Goal: Transaction & Acquisition: Purchase product/service

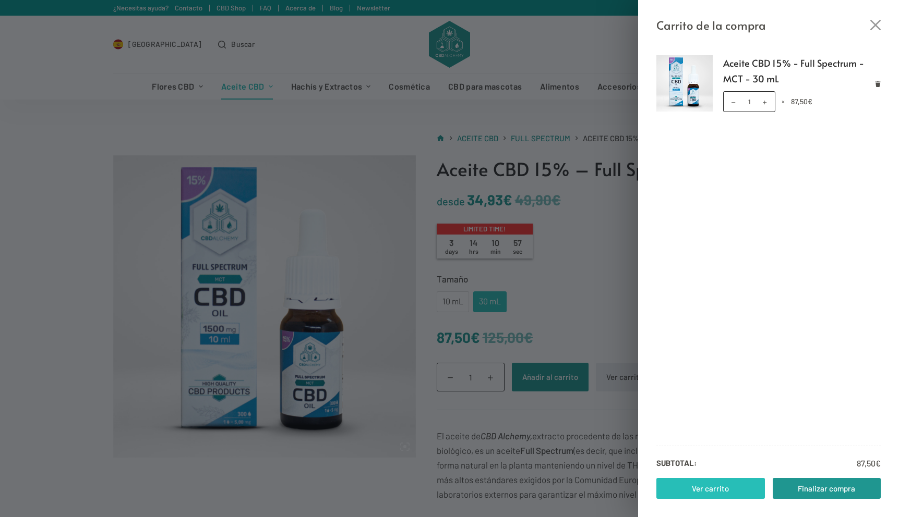
click at [704, 490] on link "Ver carrito" at bounding box center [710, 488] width 108 height 21
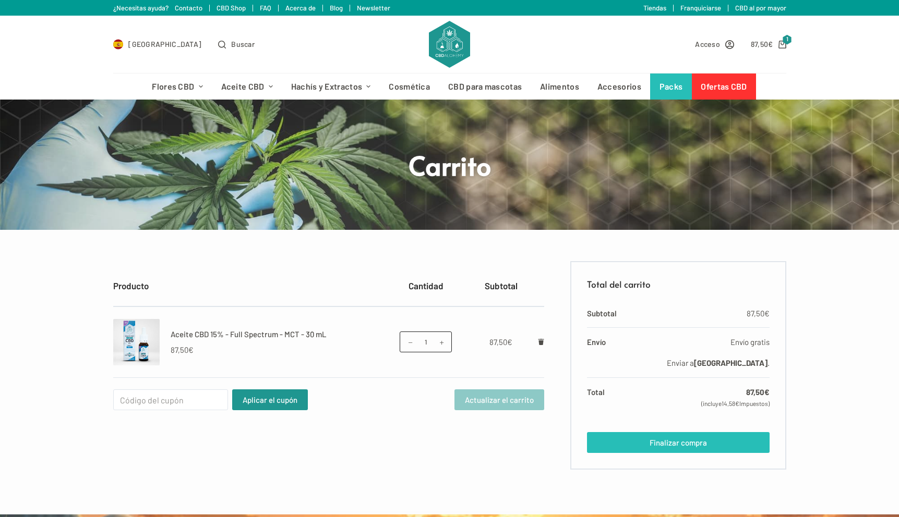
click at [658, 441] on link "Finalizar compra" at bounding box center [678, 442] width 182 height 21
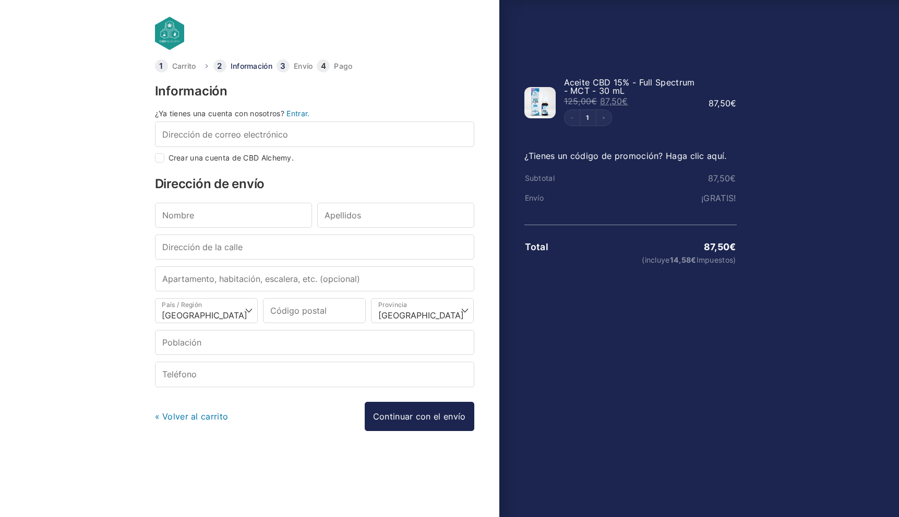
select select "B"
click at [304, 136] on input "Dirección de correo electrónico *" at bounding box center [314, 134] width 319 height 25
type input "[EMAIL_ADDRESS][DOMAIN_NAME]"
type input "[PERSON_NAME]"
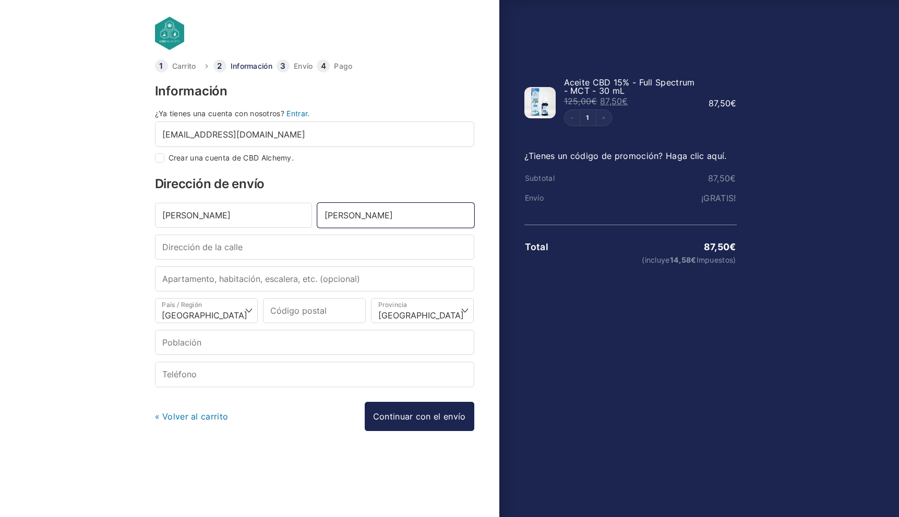
type input "[STREET_ADDRESS][PERSON_NAME]"
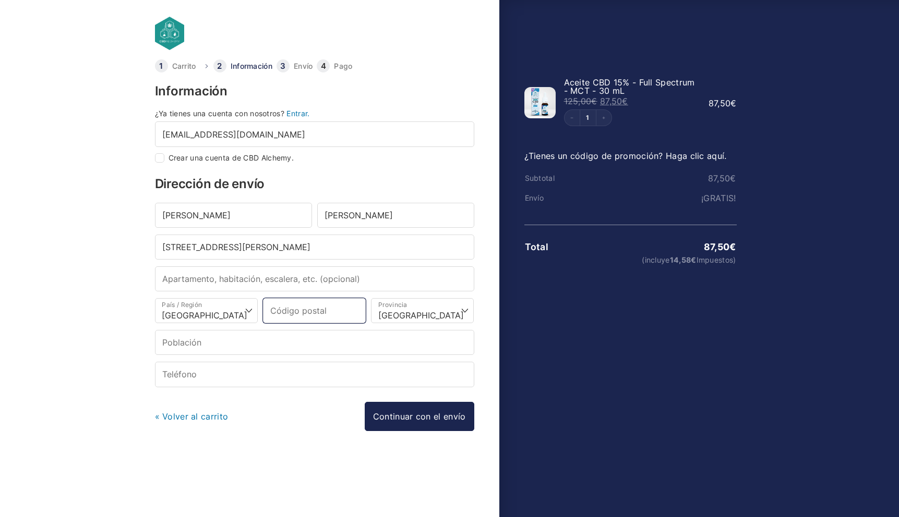
type input "08810"
type input "Sant Pere de Ribes"
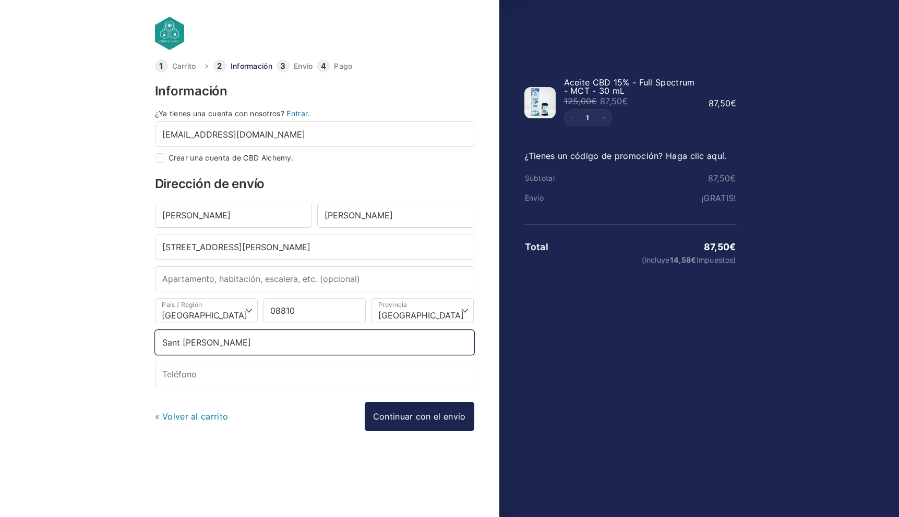
type input "[PHONE_NUMBER]"
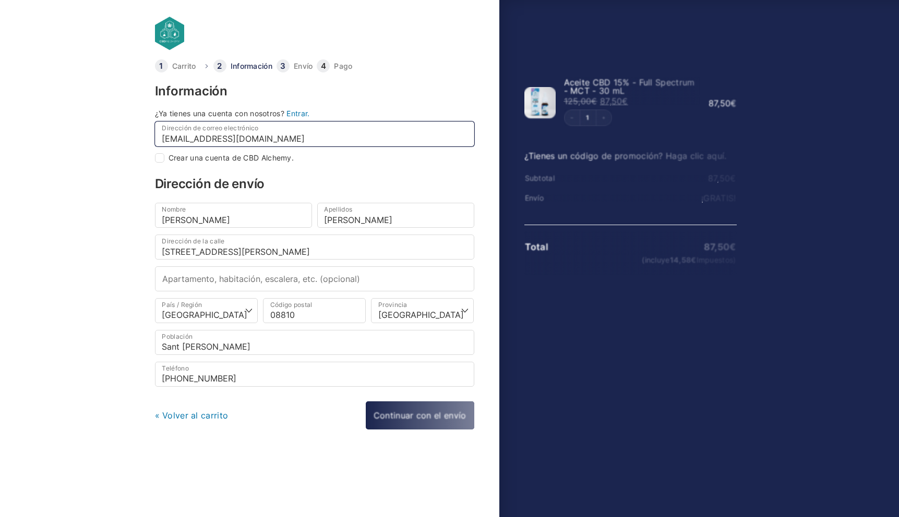
select select
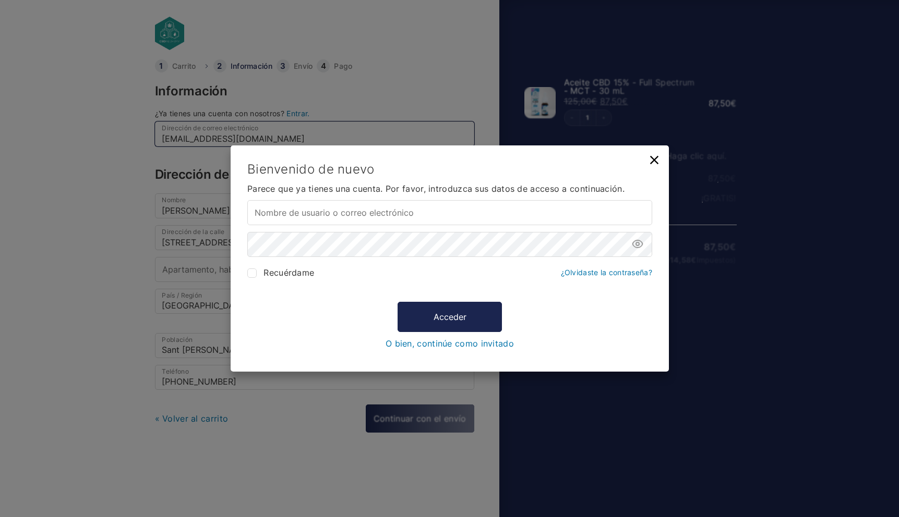
type input "[EMAIL_ADDRESS][DOMAIN_NAME]"
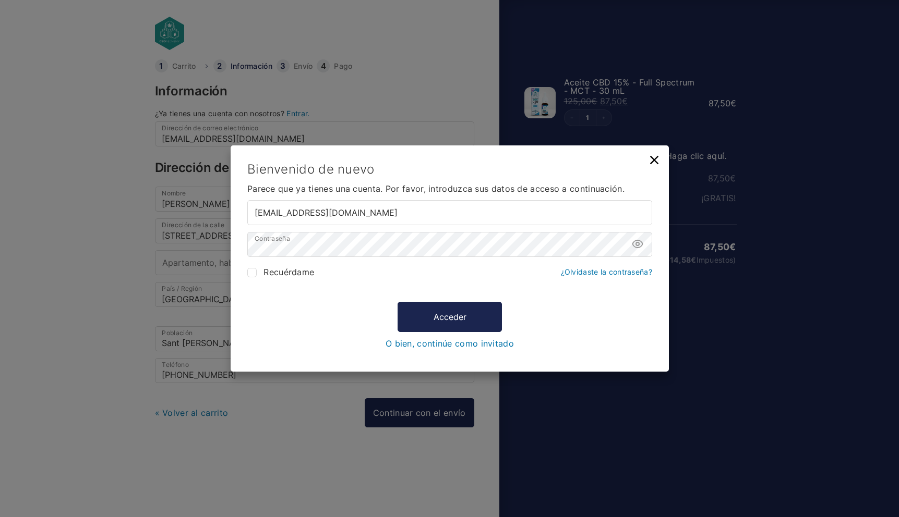
click at [467, 288] on form "Bienvenido de nuevo Parece que ya tienes una cuenta. Por favor, introduzca sus …" at bounding box center [449, 255] width 405 height 186
click at [455, 309] on button "Acceder" at bounding box center [449, 317] width 104 height 30
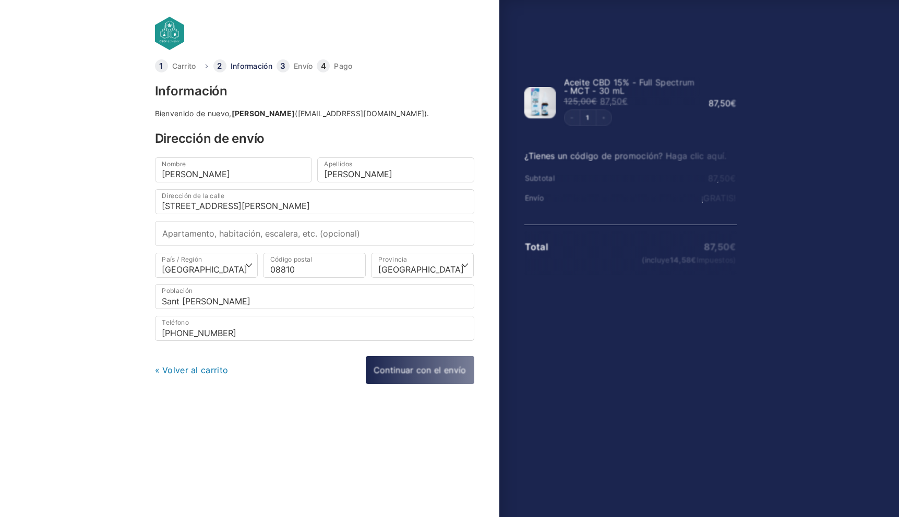
select select "B"
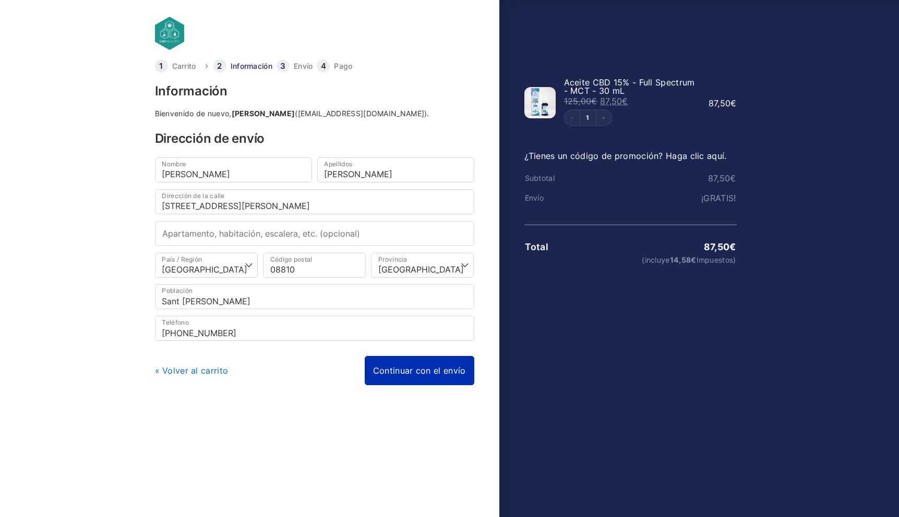
click at [413, 373] on link "Continuar con el envío" at bounding box center [420, 370] width 110 height 29
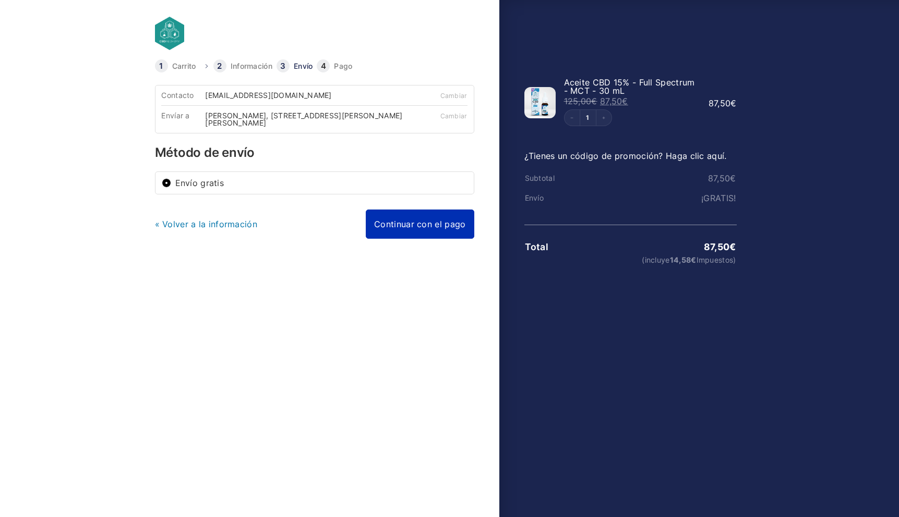
click at [424, 227] on link "Continuar con el pago" at bounding box center [420, 224] width 108 height 29
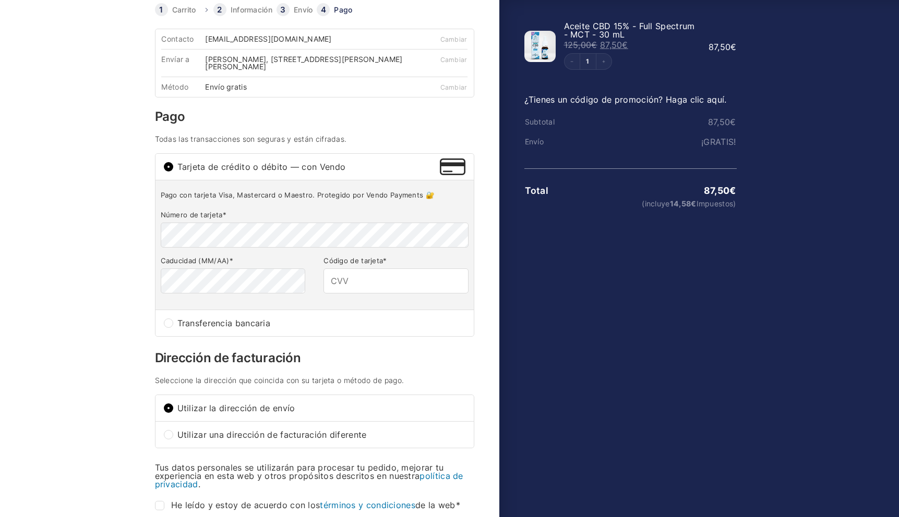
scroll to position [54, 0]
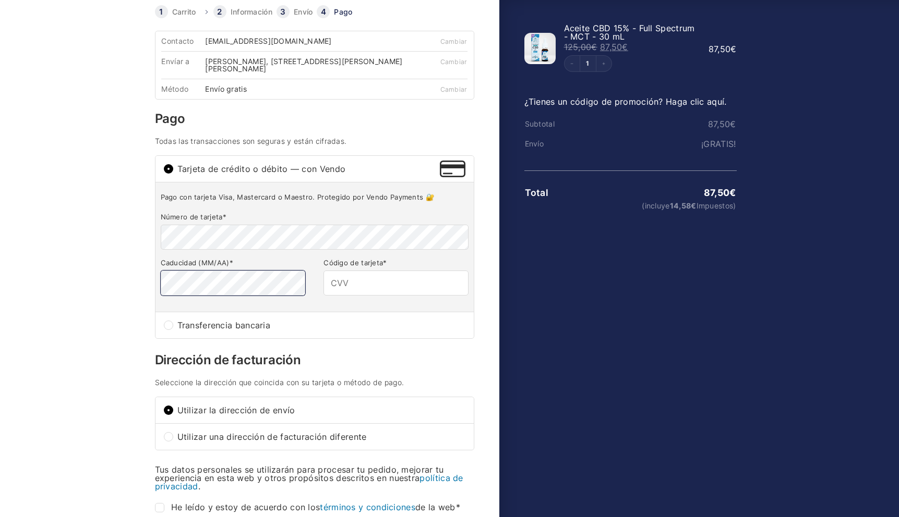
type input "534"
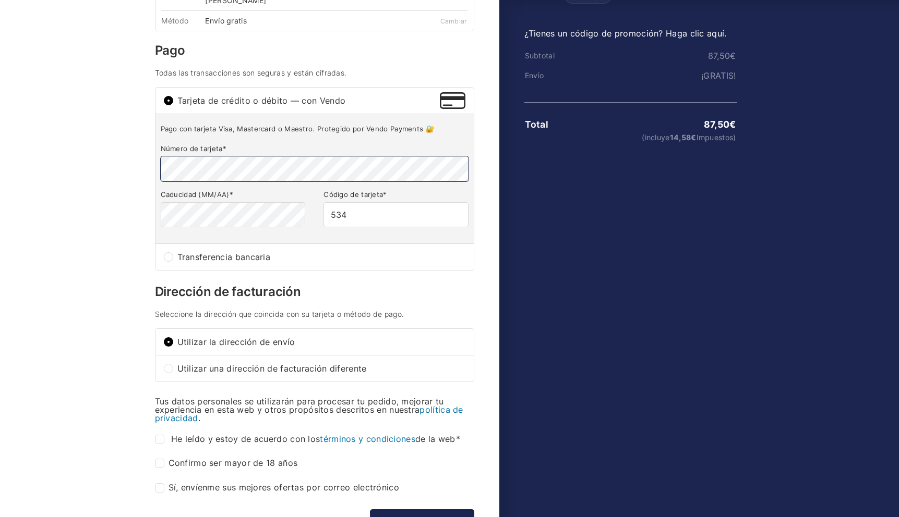
scroll to position [206, 0]
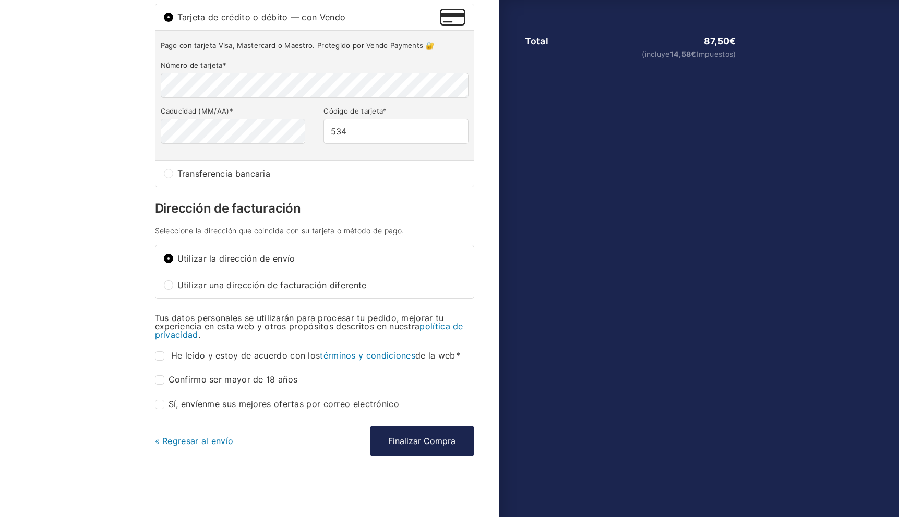
click at [161, 356] on input "He leído y estoy de acuerdo con los términos y condiciones de la web *" at bounding box center [159, 356] width 9 height 9
checkbox input "true"
click at [161, 381] on input "Confirmo ser mayor de 18 años *" at bounding box center [159, 380] width 9 height 9
checkbox input "true"
click at [416, 441] on button "Finalizar Compra" at bounding box center [422, 441] width 104 height 30
